Goal: Find specific page/section: Find specific page/section

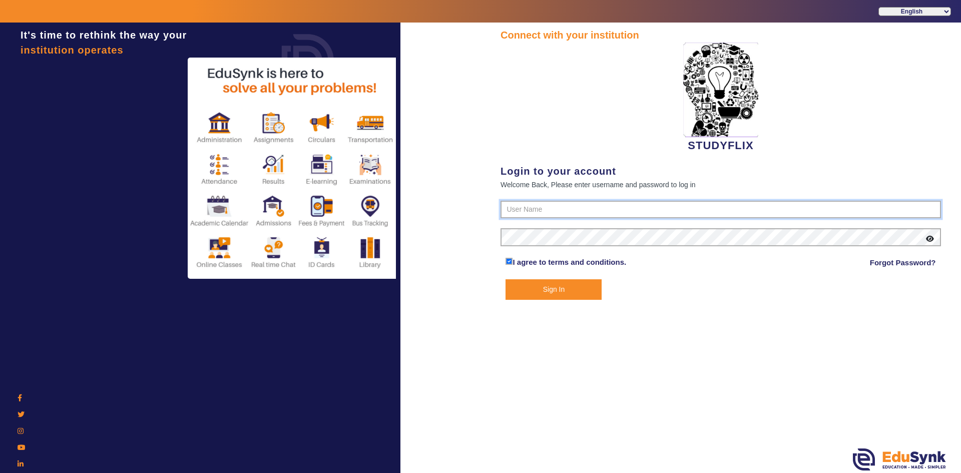
type input "6354922771"
click at [526, 291] on button "Sign In" at bounding box center [553, 289] width 96 height 21
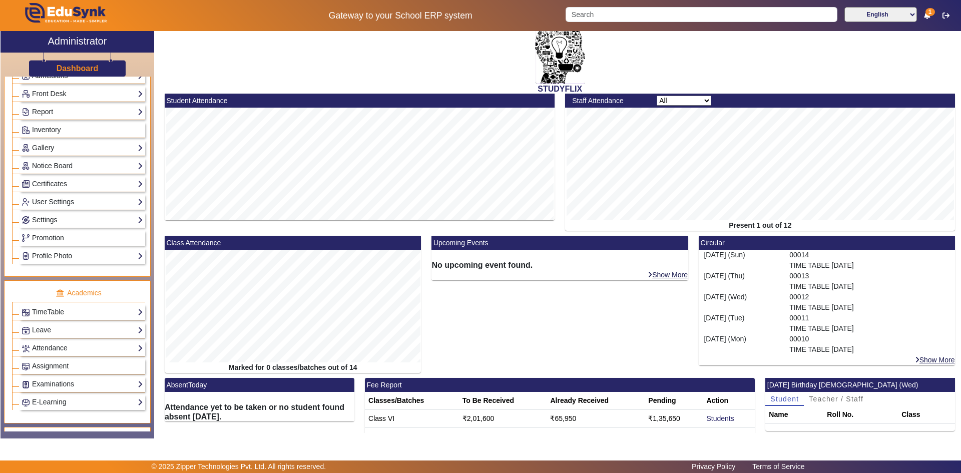
scroll to position [200, 0]
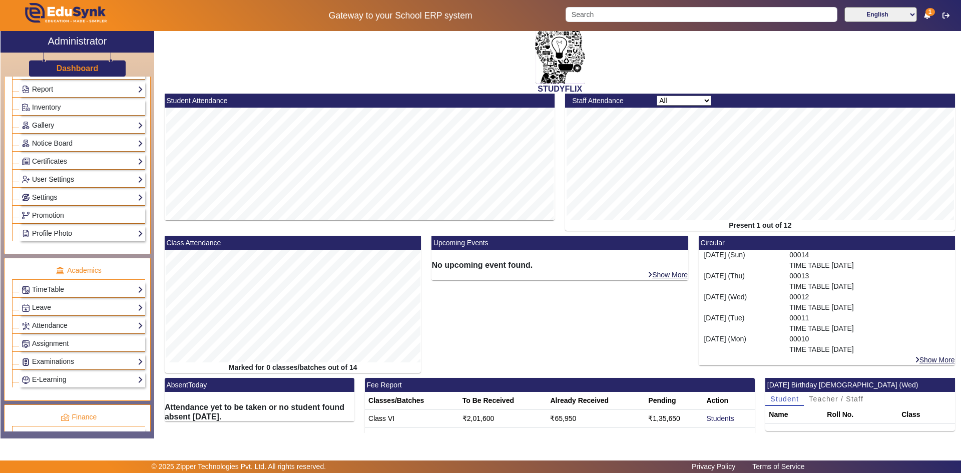
click at [44, 181] on link "User Settings" at bounding box center [83, 180] width 122 height 12
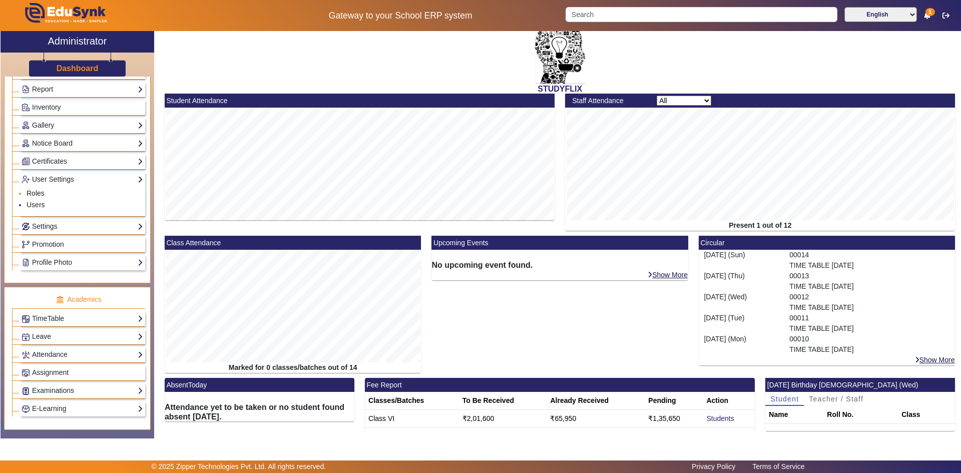
click at [35, 194] on link "Roles" at bounding box center [36, 193] width 18 height 8
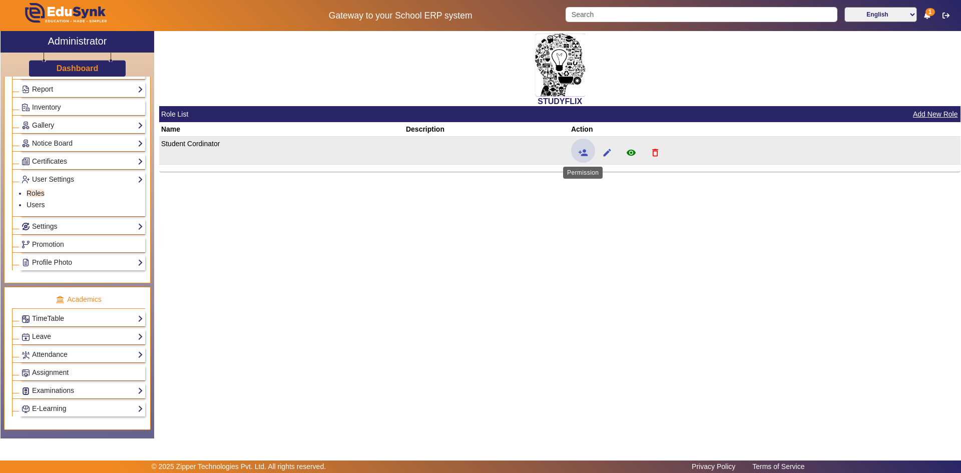
click at [590, 155] on span at bounding box center [583, 151] width 24 height 24
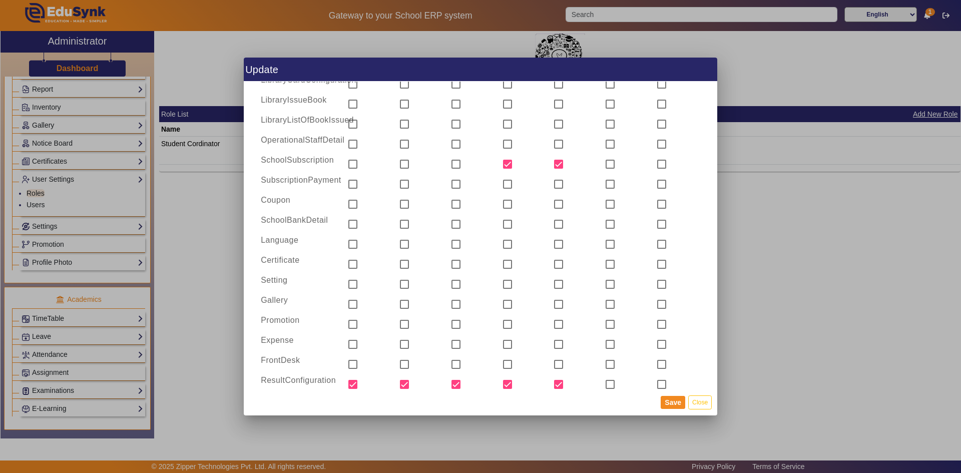
scroll to position [1234, 0]
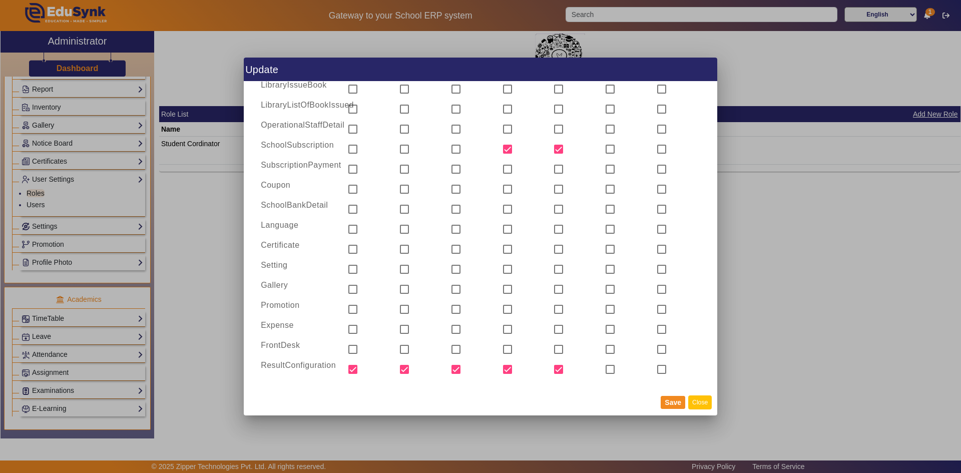
click at [700, 400] on button "Close" at bounding box center [700, 402] width 24 height 14
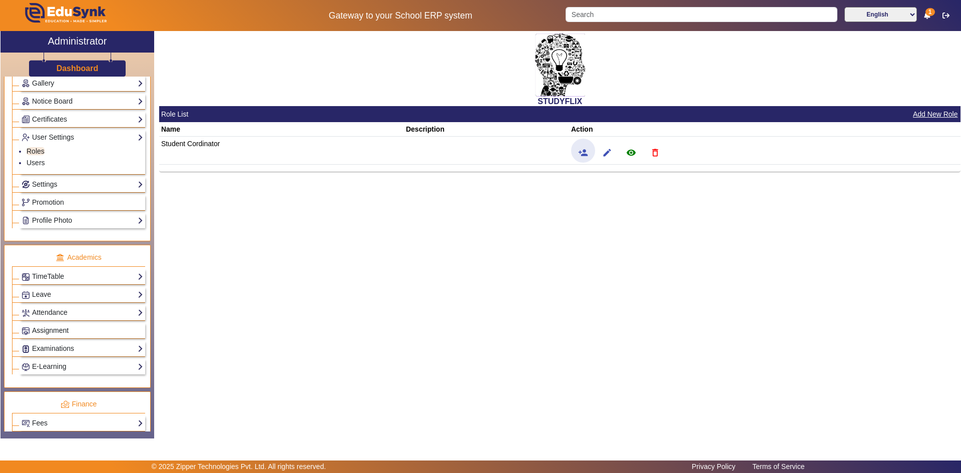
scroll to position [300, 0]
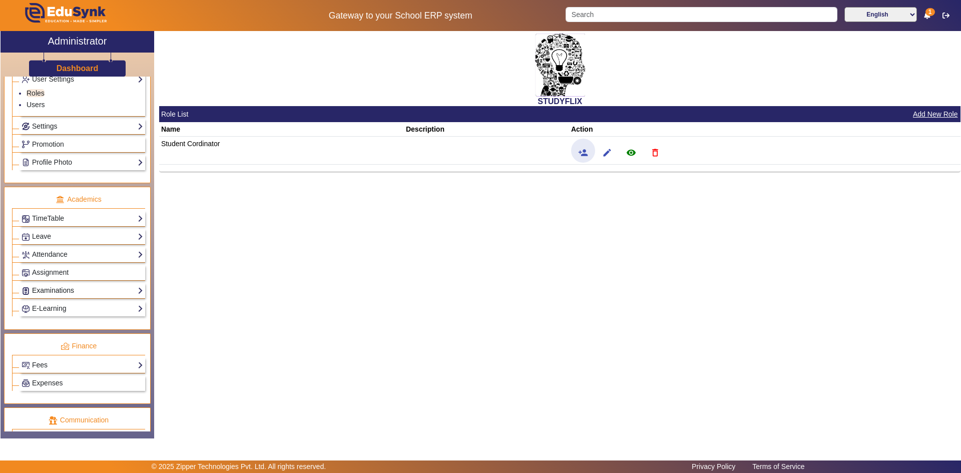
click at [43, 287] on link "Examinations" at bounding box center [83, 291] width 122 height 12
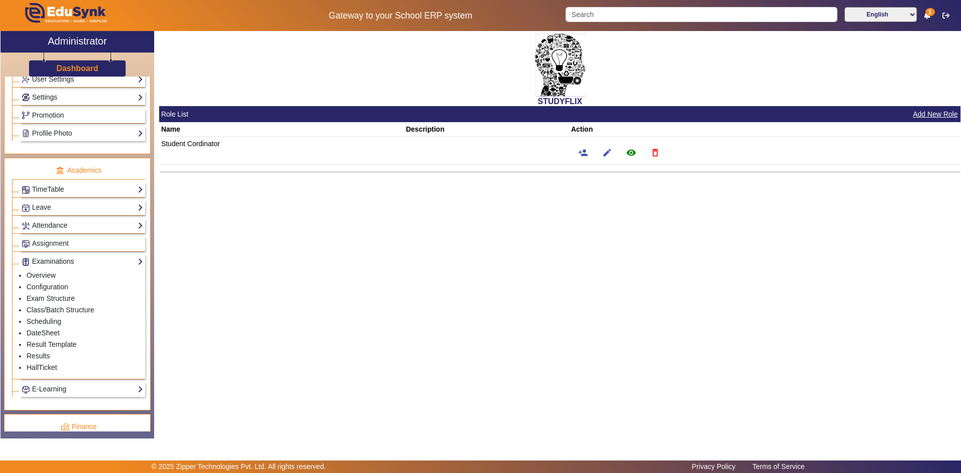
scroll to position [302, 0]
click at [38, 351] on link "Results" at bounding box center [39, 354] width 24 height 8
